Goal: Transaction & Acquisition: Purchase product/service

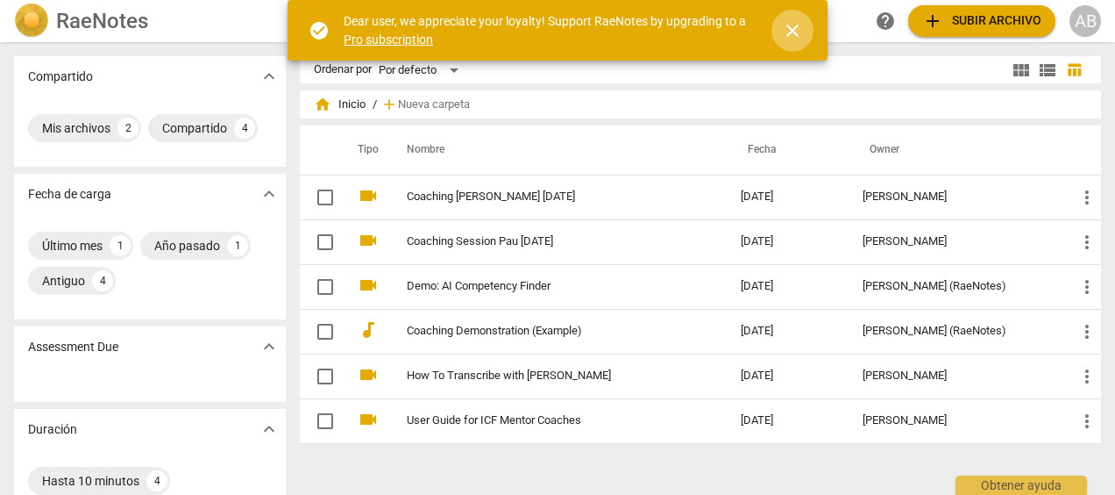
click at [798, 25] on span "close" at bounding box center [792, 30] width 21 height 21
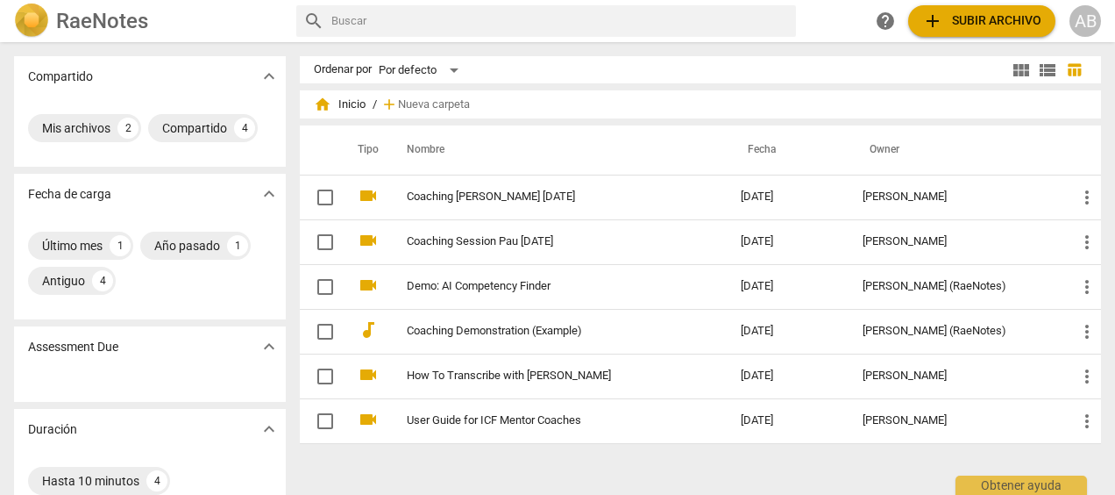
click at [969, 15] on span "add Subir archivo" at bounding box center [981, 21] width 119 height 21
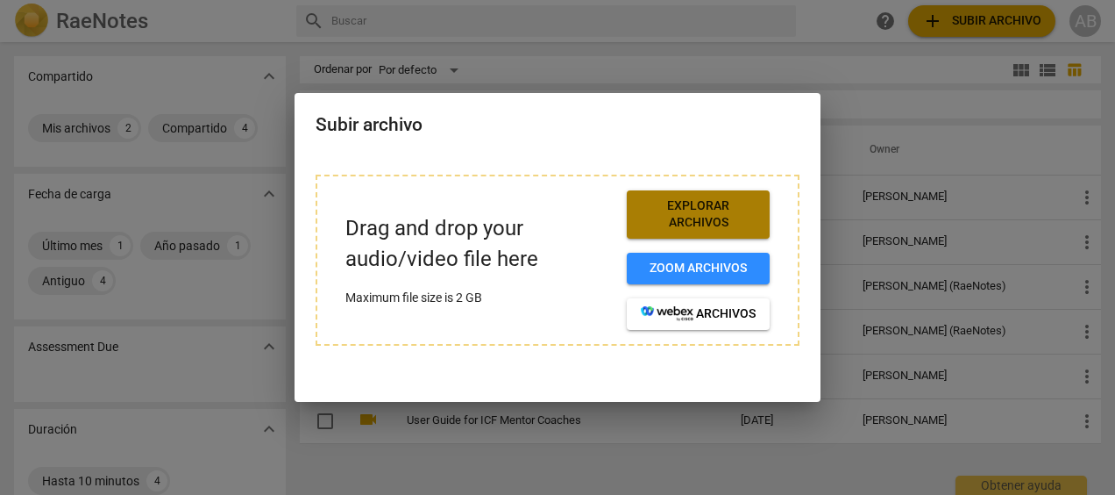
click at [698, 217] on span "Explorar archivos" at bounding box center [698, 214] width 115 height 34
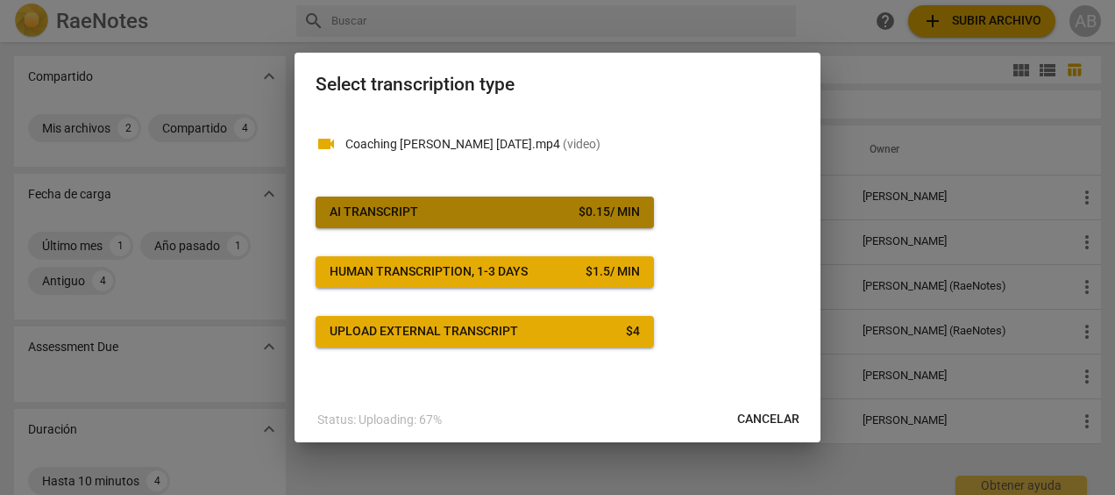
click at [487, 216] on span "AI Transcript $ 0.15 / min" at bounding box center [485, 212] width 310 height 18
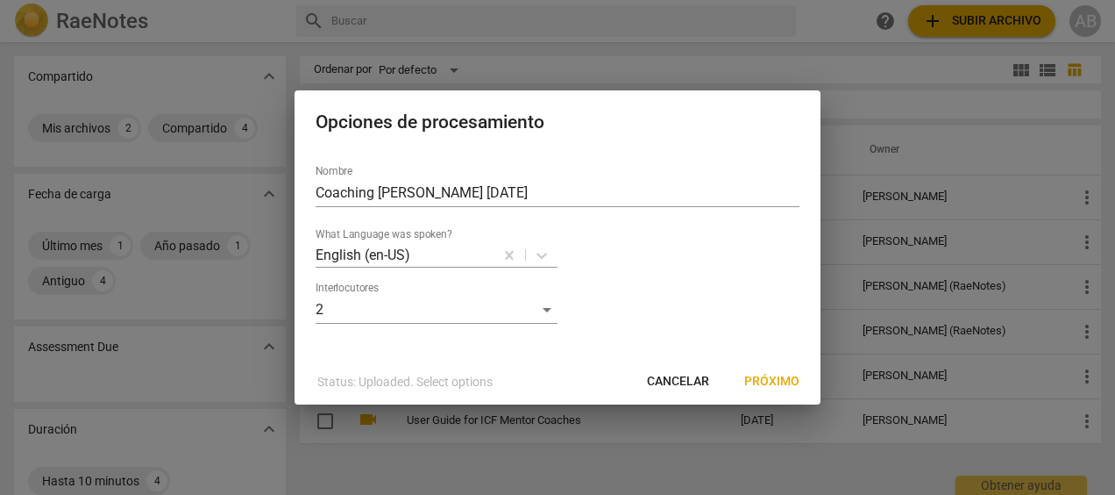
click at [779, 378] on span "Próximo" at bounding box center [771, 382] width 55 height 18
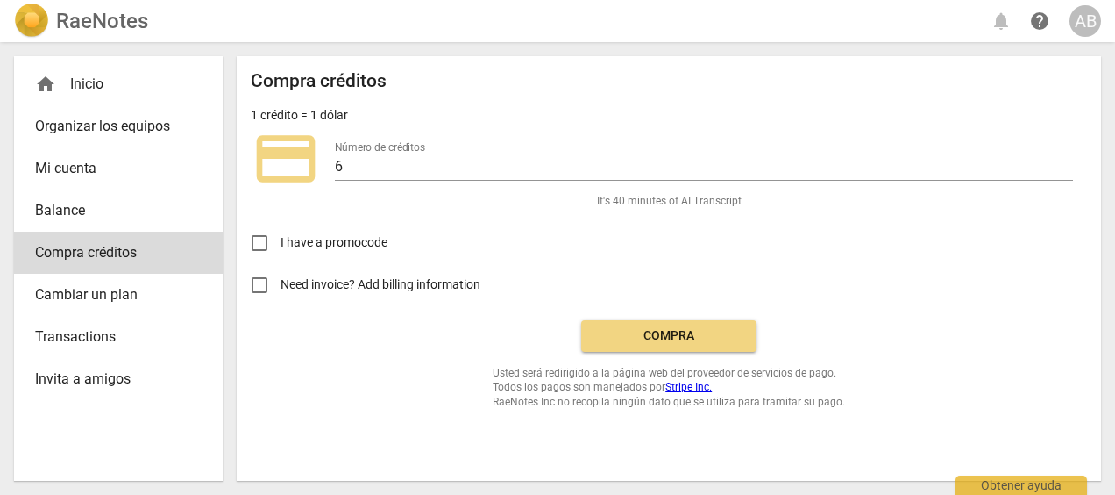
click at [673, 342] on span "Compra" at bounding box center [668, 336] width 147 height 18
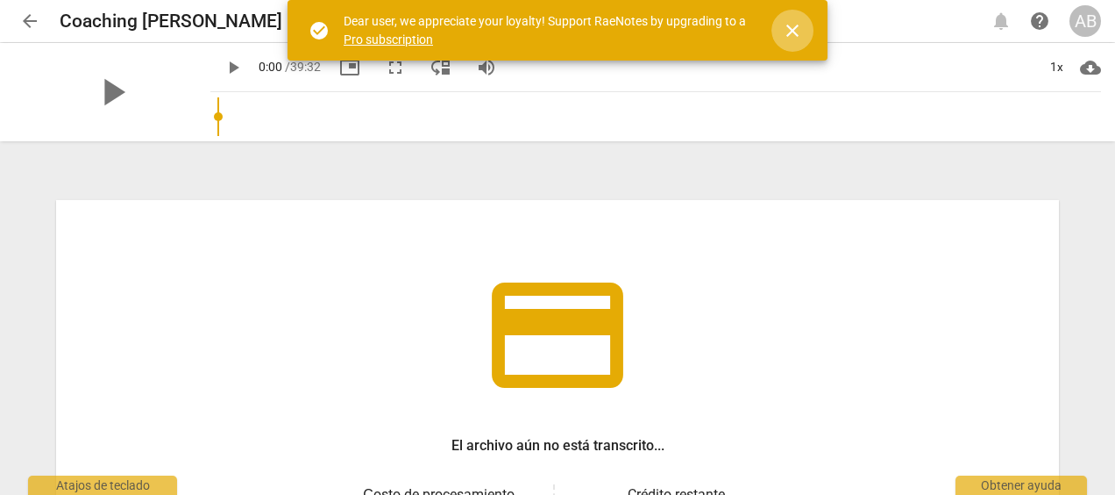
click at [787, 39] on span "close" at bounding box center [792, 30] width 21 height 21
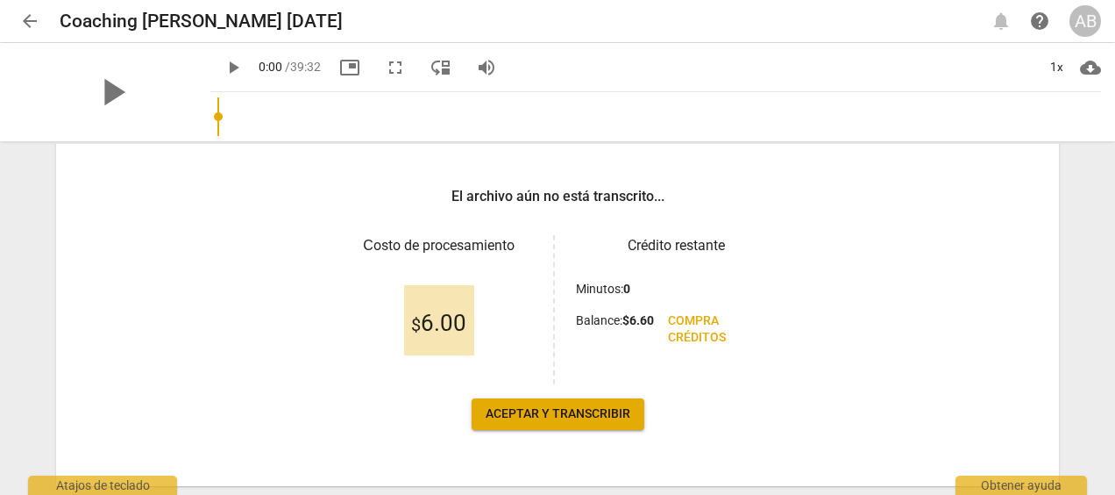
scroll to position [252, 0]
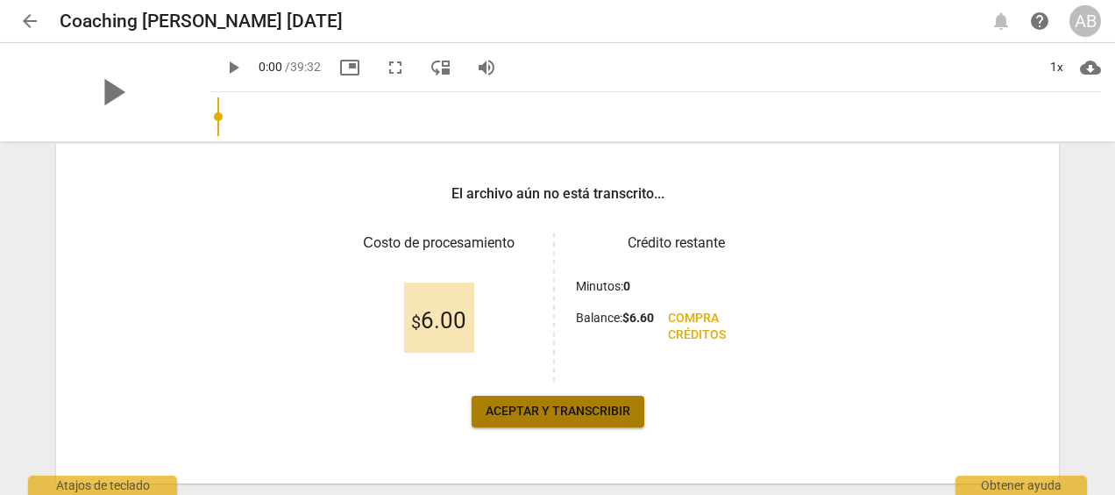
click at [569, 416] on span "Aceptar y transcribir" at bounding box center [558, 411] width 145 height 18
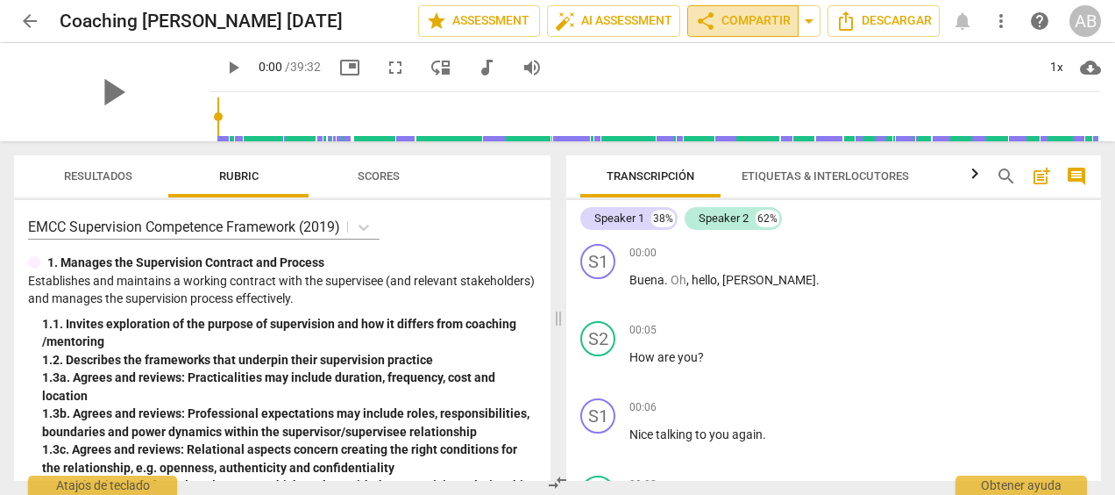
click at [730, 23] on span "share Compartir" at bounding box center [743, 21] width 96 height 21
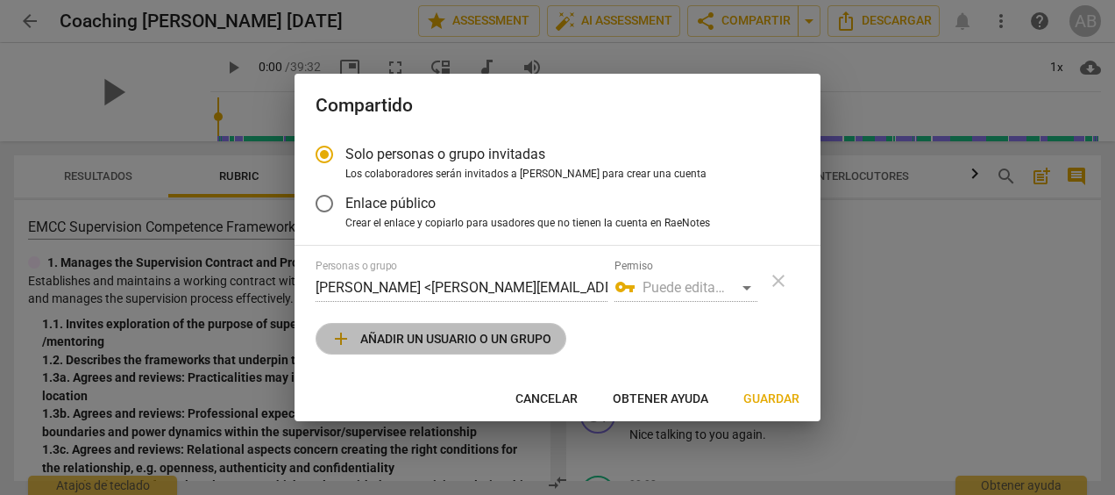
click at [502, 342] on span "add Añadir un usuario o un grupo" at bounding box center [441, 338] width 221 height 21
radio input "false"
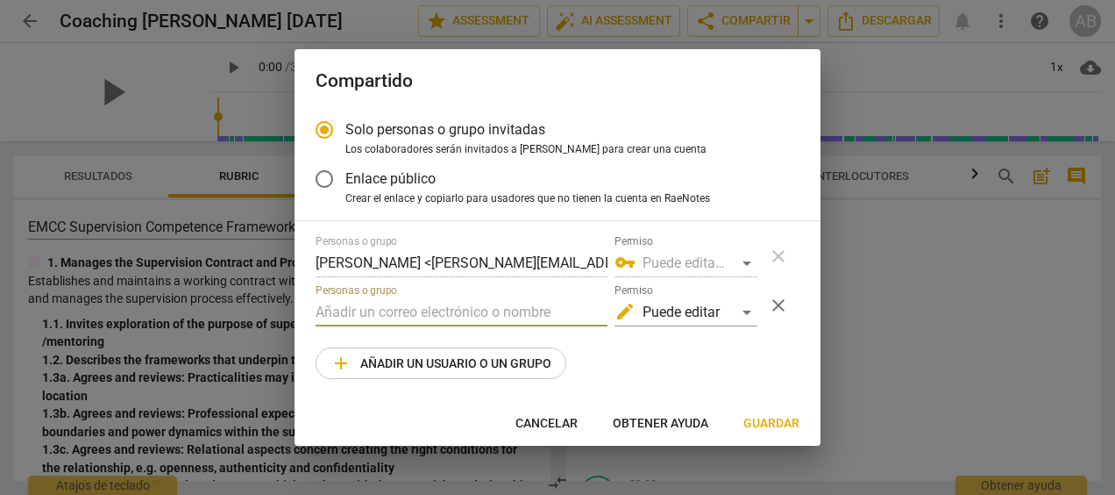
click at [435, 315] on input "text" at bounding box center [462, 312] width 292 height 28
type input "kling.jean@gmail.com"
click at [783, 417] on span "Guardar" at bounding box center [772, 424] width 56 height 18
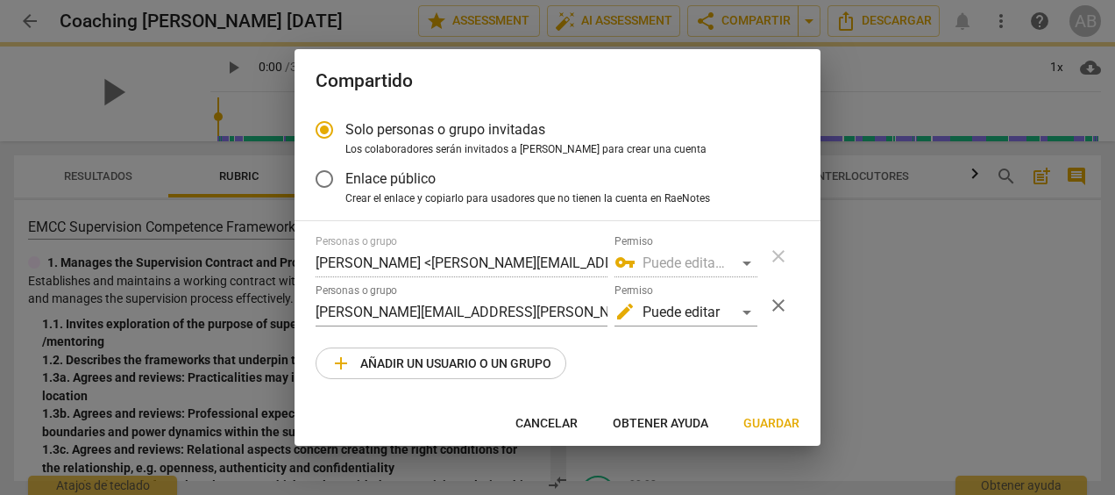
radio input "false"
type input "Jean Kling <kling.jean@gmail.com>"
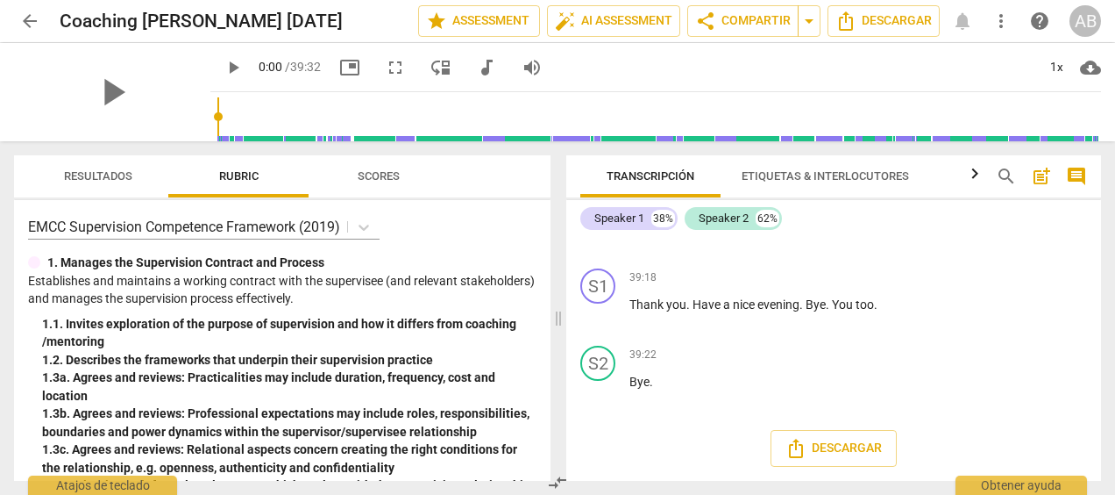
scroll to position [9355, 0]
click at [799, 451] on icon "Descargar" at bounding box center [796, 447] width 14 height 19
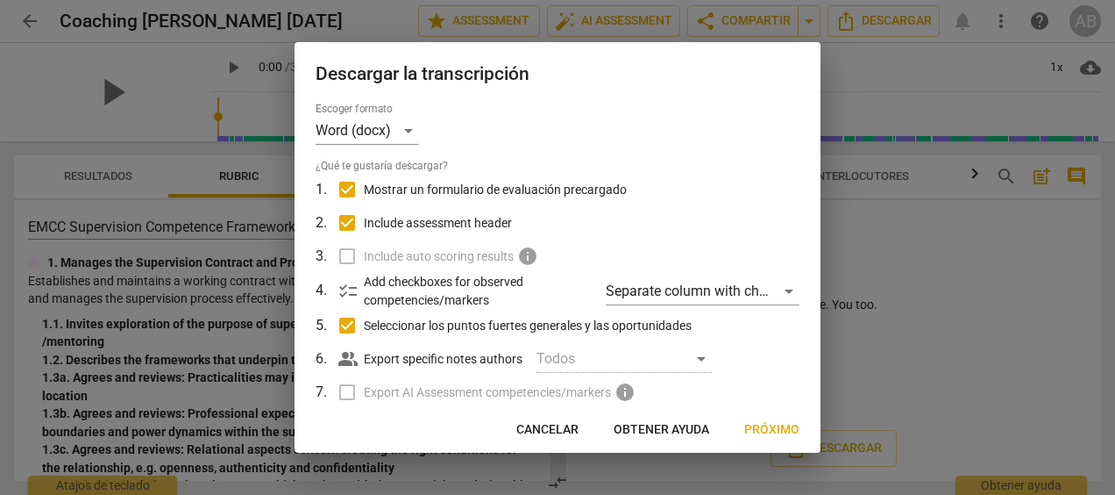
click at [345, 395] on label "Export AI Assessment competencies/markers info" at bounding box center [555, 391] width 459 height 33
click at [345, 256] on label "Include auto scoring results info" at bounding box center [555, 255] width 459 height 33
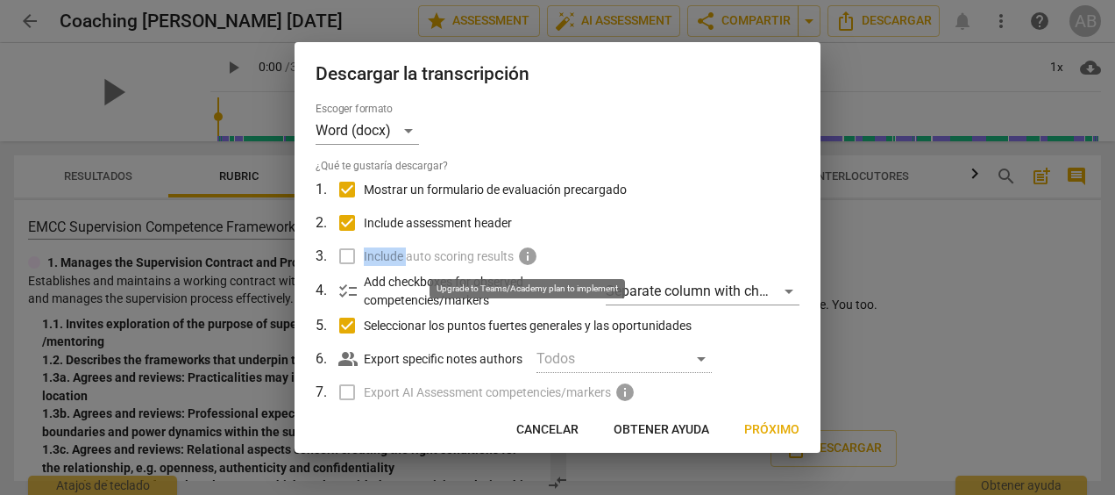
drag, startPoint x: 345, startPoint y: 256, endPoint x: 530, endPoint y: 251, distance: 186.0
click at [530, 251] on span "info" at bounding box center [527, 255] width 21 height 21
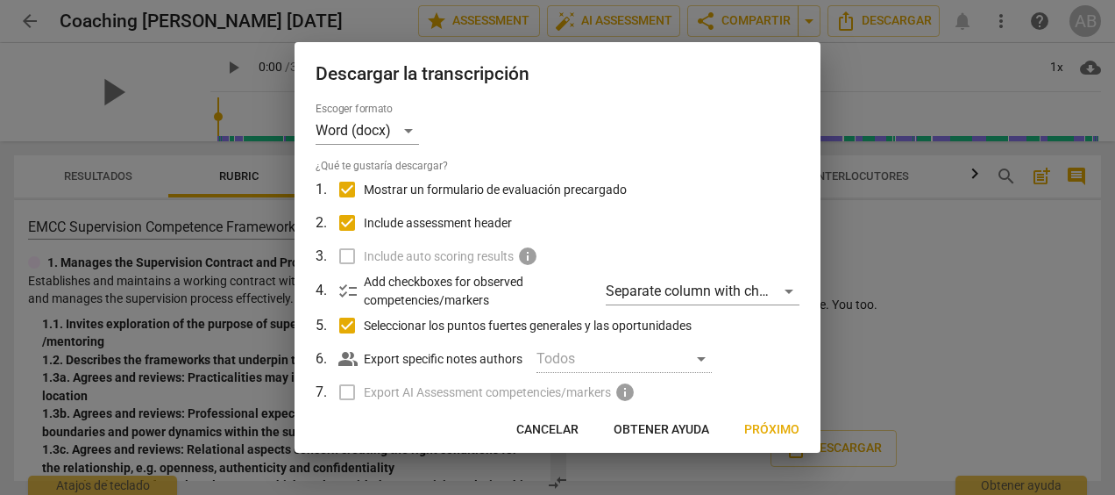
click at [588, 221] on label "Include assessment header" at bounding box center [555, 222] width 459 height 33
click at [364, 221] on input "Include assessment header" at bounding box center [347, 222] width 33 height 33
checkbox input "false"
drag, startPoint x: 814, startPoint y: 276, endPoint x: 815, endPoint y: 346, distance: 70.2
click at [815, 346] on div "Escoger formato Word (docx) ¿Qué te gustaría descargar? 1 . Mostrar un formular…" at bounding box center [558, 255] width 526 height 305
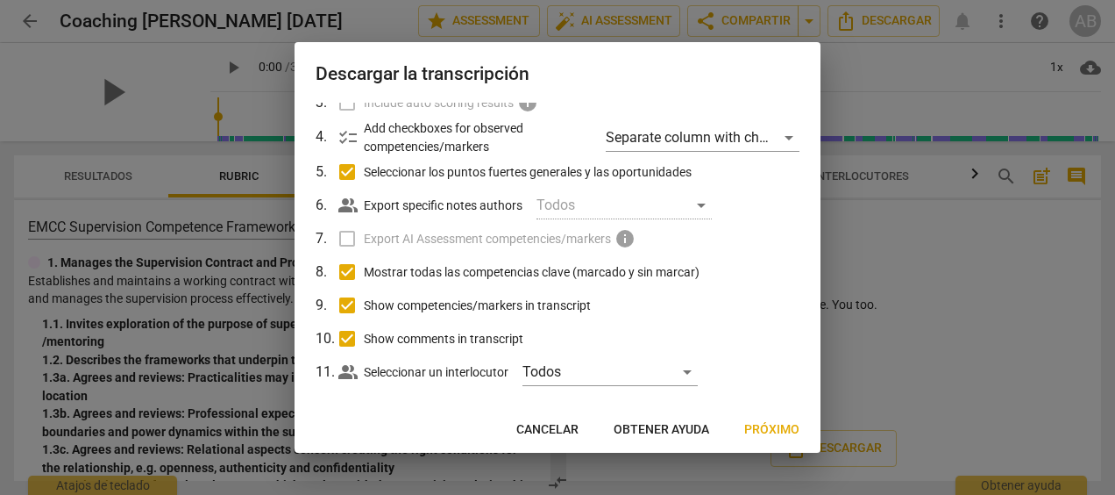
scroll to position [170, 0]
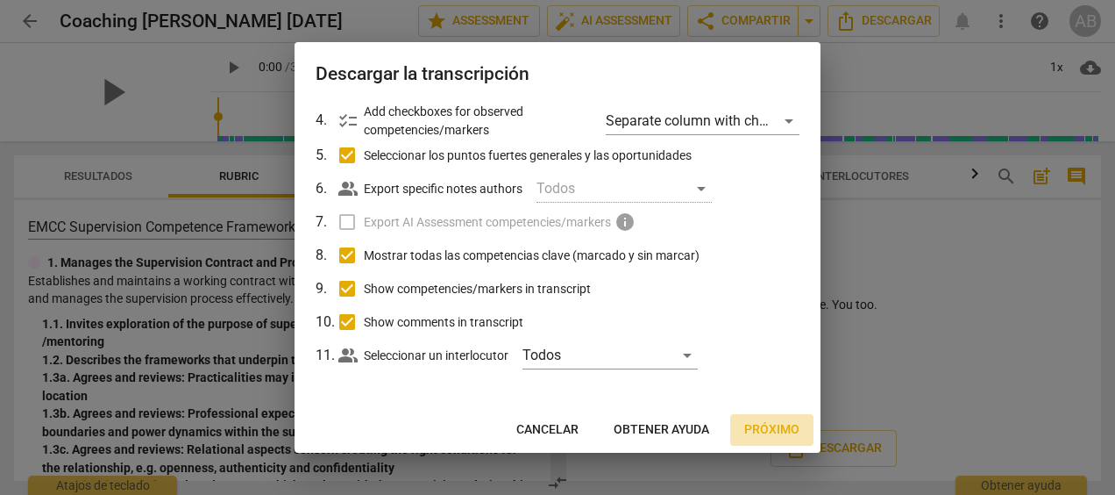
click at [779, 430] on span "Próximo" at bounding box center [771, 430] width 55 height 18
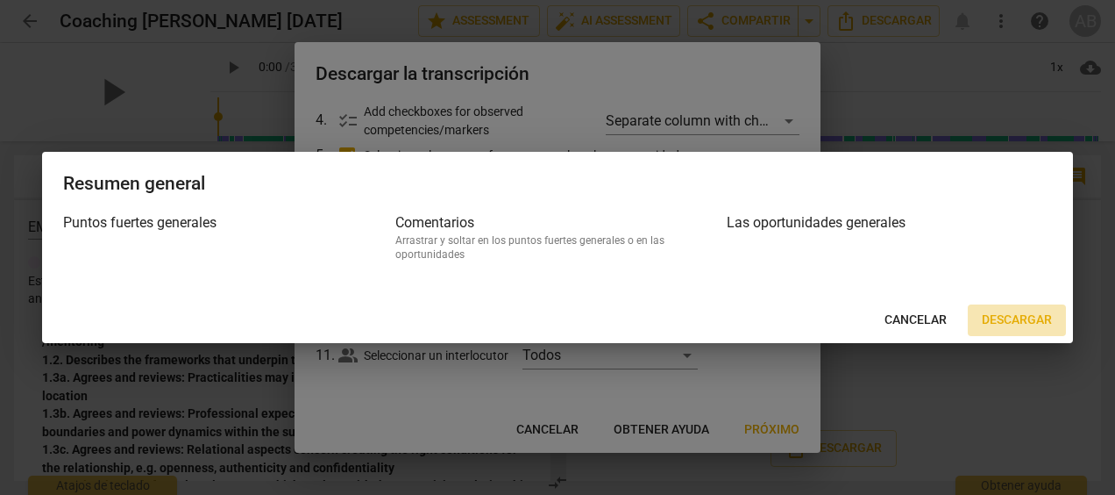
click at [1028, 319] on span "Descargar" at bounding box center [1017, 320] width 70 height 18
